Goal: Information Seeking & Learning: Find specific fact

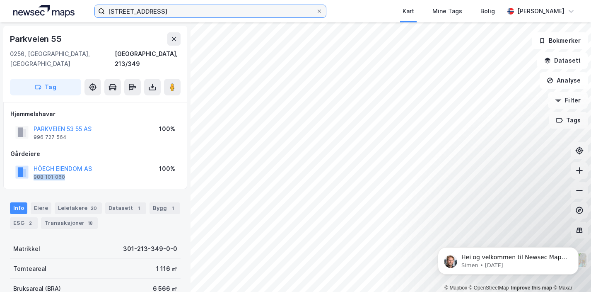
click at [158, 9] on input "[STREET_ADDRESS]" at bounding box center [210, 11] width 211 height 12
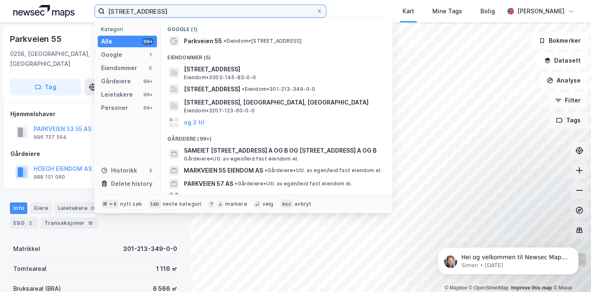
click at [158, 9] on input "[STREET_ADDRESS]" at bounding box center [210, 11] width 211 height 12
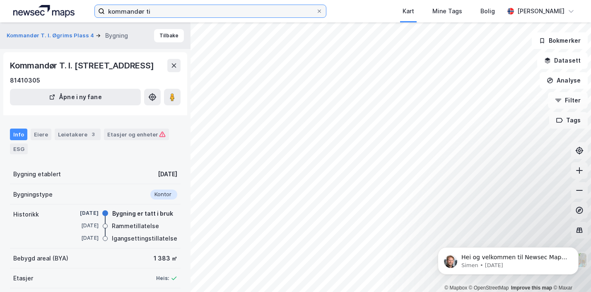
click at [141, 12] on input "kommandør ti" at bounding box center [210, 11] width 211 height 12
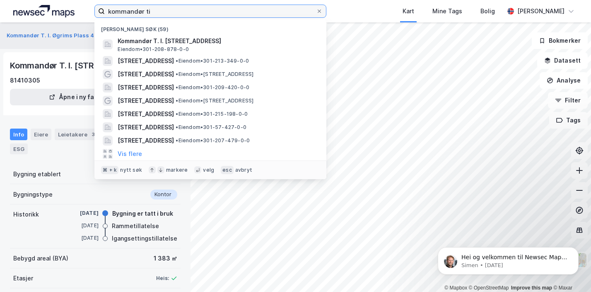
click at [141, 12] on input "kommandør ti" at bounding box center [210, 11] width 211 height 12
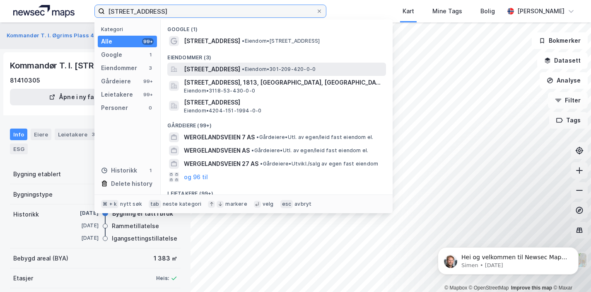
type input "[STREET_ADDRESS]"
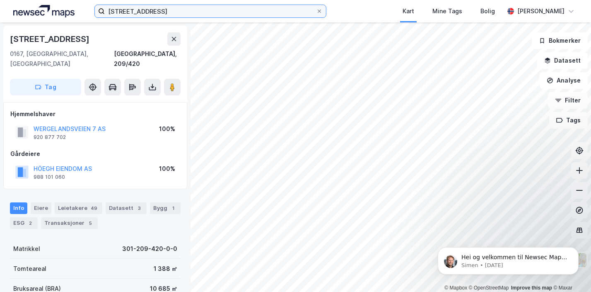
scroll to position [3, 0]
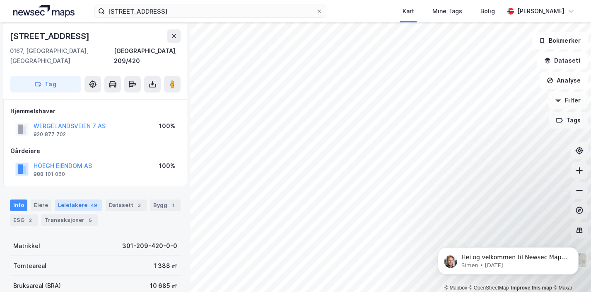
click at [61, 199] on div "Leietakere 49" at bounding box center [79, 205] width 48 height 12
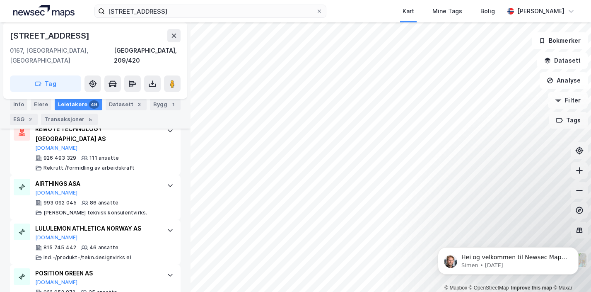
scroll to position [271, 0]
